Goal: Transaction & Acquisition: Purchase product/service

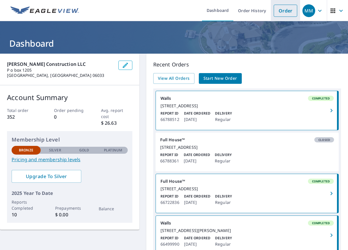
click at [162, 12] on link "Order" at bounding box center [286, 11] width 24 height 12
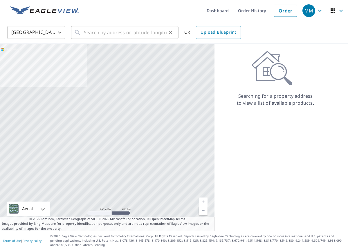
click at [105, 32] on input "text" at bounding box center [125, 32] width 83 height 16
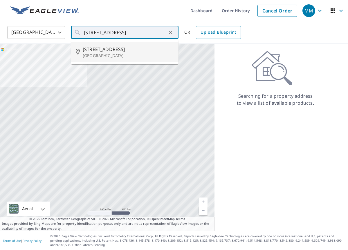
click at [113, 50] on span "[STREET_ADDRESS]" at bounding box center [128, 49] width 91 height 7
type input "[STREET_ADDRESS]"
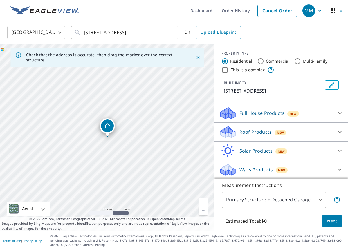
click at [162, 163] on link "Current Level 17, Zoom In" at bounding box center [203, 202] width 9 height 9
click at [162, 163] on link "Current Level 18, Zoom In" at bounding box center [203, 202] width 9 height 9
click at [162, 163] on link "Current Level 19, Zoom Out" at bounding box center [203, 211] width 9 height 9
click at [162, 163] on link "Current Level 18, Zoom Out" at bounding box center [203, 211] width 9 height 9
click at [162, 163] on link "Current Level 17, Zoom Out" at bounding box center [203, 211] width 9 height 9
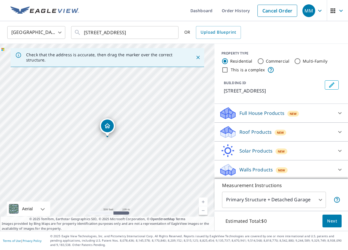
click at [162, 163] on link "Current Level 16, Zoom In" at bounding box center [203, 202] width 9 height 9
click at [162, 163] on link "Current Level 17, Zoom In" at bounding box center [203, 202] width 9 height 9
click at [162, 163] on link "Current Level 18, Zoom In" at bounding box center [203, 202] width 9 height 9
click at [162, 113] on icon at bounding box center [340, 113] width 3 height 2
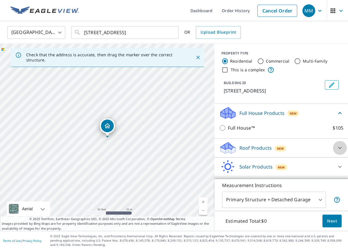
click at [162, 148] on icon at bounding box center [340, 148] width 7 height 7
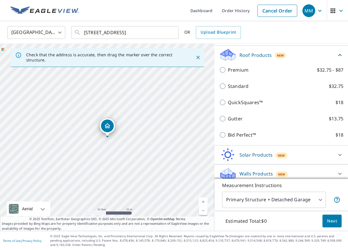
scroll to position [98, 0]
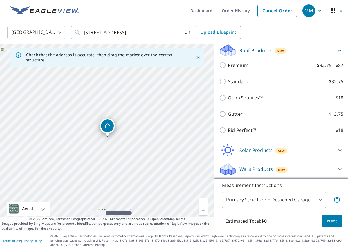
click at [162, 163] on icon at bounding box center [340, 169] width 7 height 7
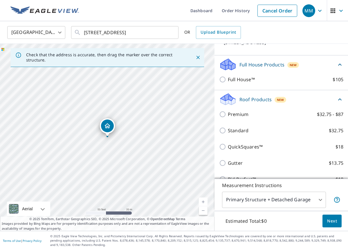
scroll to position [37, 0]
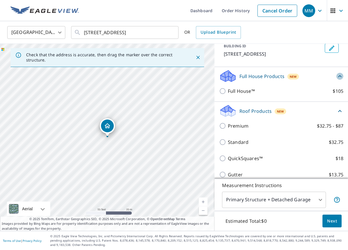
click at [162, 76] on icon at bounding box center [340, 76] width 3 height 2
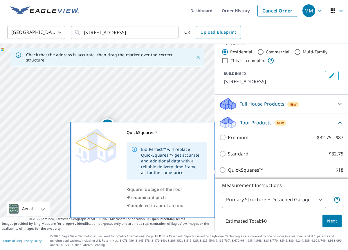
scroll to position [0, 0]
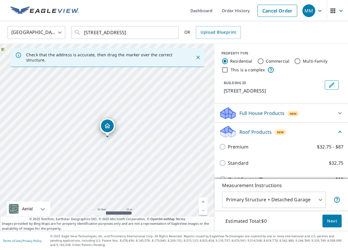
click at [162, 133] on icon at bounding box center [340, 132] width 7 height 7
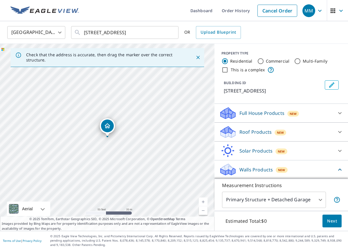
click at [162, 113] on icon at bounding box center [340, 113] width 3 height 2
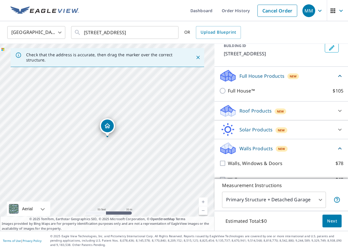
scroll to position [26, 0]
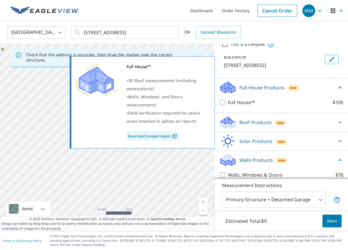
click at [162, 103] on input "Full House™ $105" at bounding box center [223, 102] width 9 height 7
checkbox input "true"
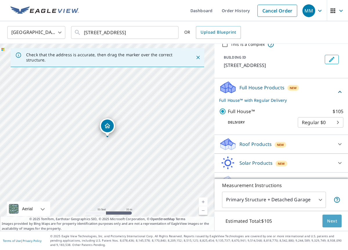
click at [162, 163] on span "Next" at bounding box center [332, 221] width 10 height 7
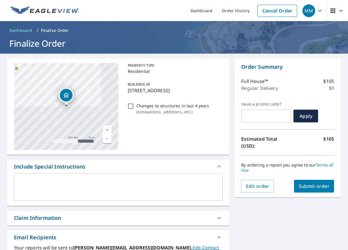
click at [162, 163] on span "Submit order" at bounding box center [314, 186] width 31 height 6
